Goal: Find specific page/section

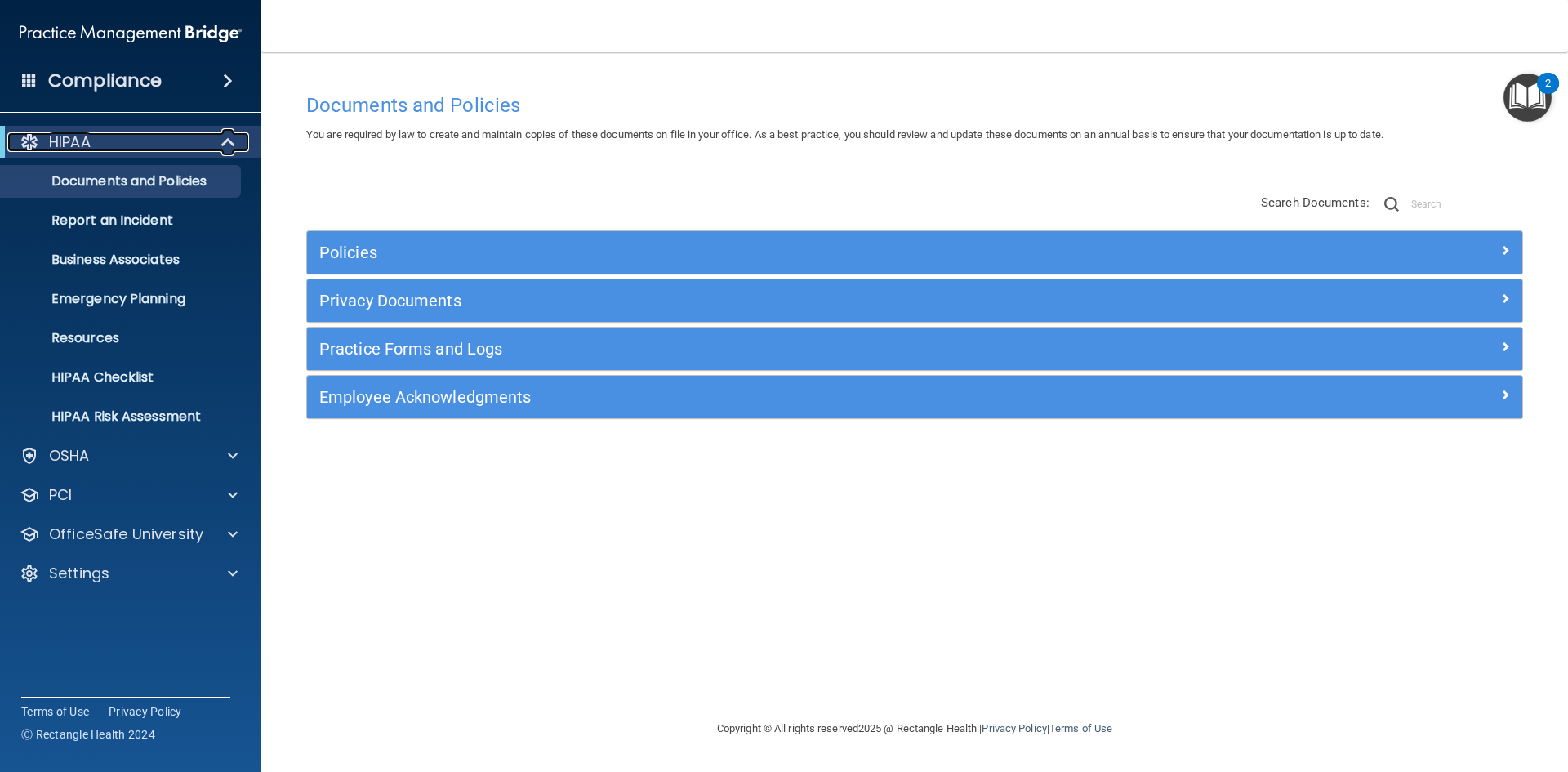
click at [209, 145] on div at bounding box center [229, 143] width 40 height 20
